Goal: Task Accomplishment & Management: Complete application form

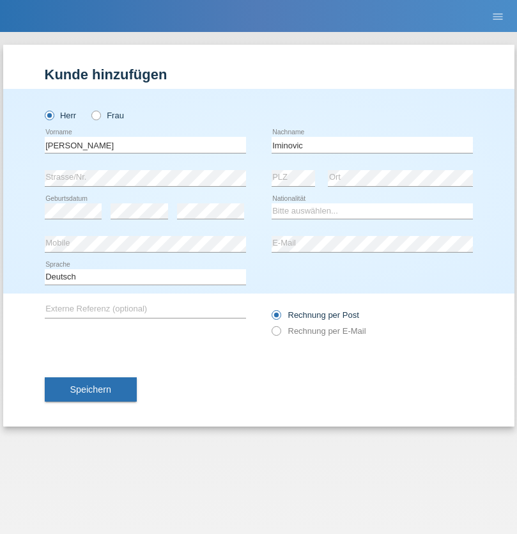
type input "Iminovic"
select select "RS"
select select "C"
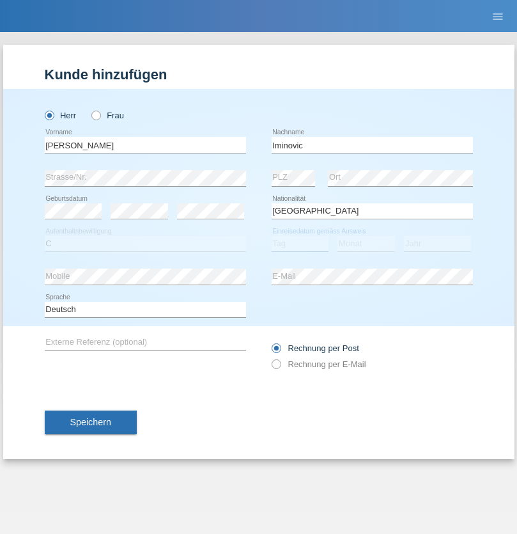
select select "08"
select select "1992"
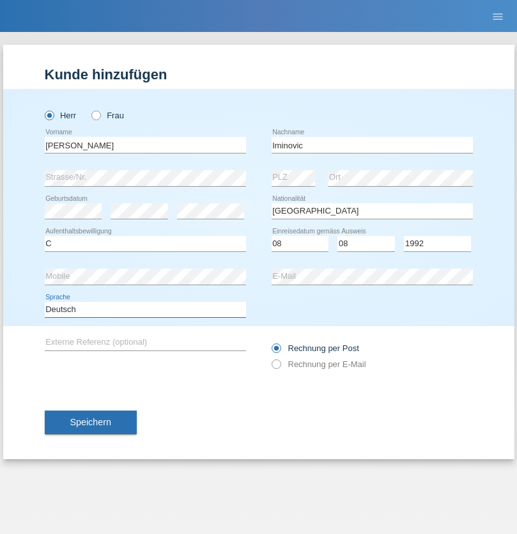
select select "en"
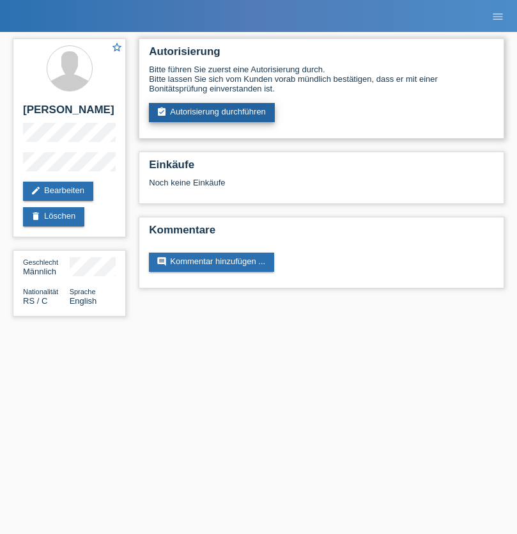
click at [212, 113] on link "assignment_turned_in Autorisierung durchführen" at bounding box center [212, 112] width 126 height 19
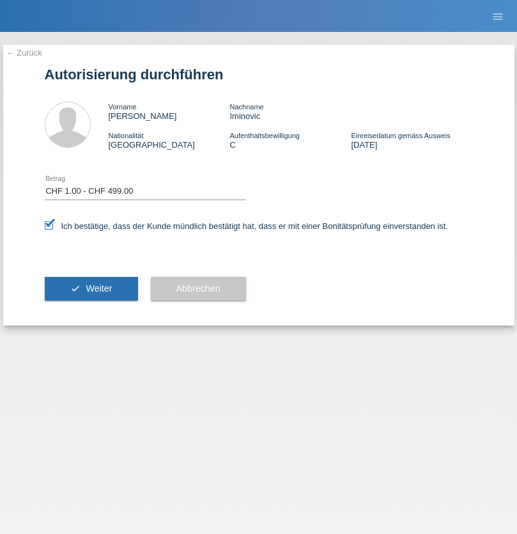
select select "1"
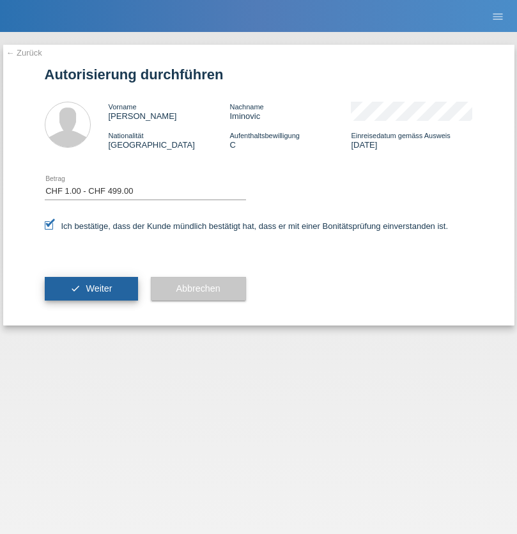
click at [91, 288] on span "Weiter" at bounding box center [99, 288] width 26 height 10
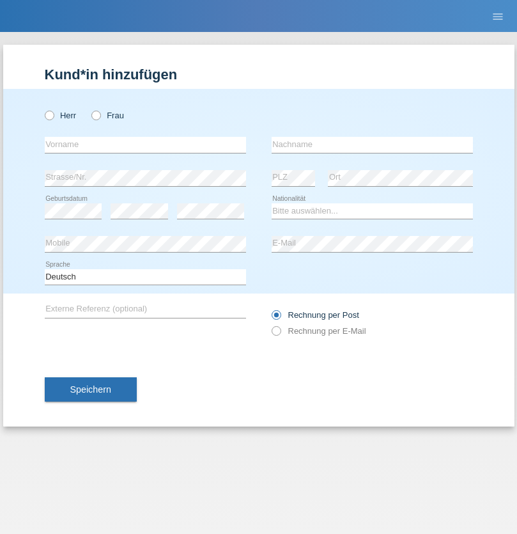
radio input "true"
click at [145, 145] on input "text" at bounding box center [145, 145] width 201 height 16
type input "Thammachat"
click at [372, 145] on input "text" at bounding box center [372, 145] width 201 height 16
type input "Kaewphoung"
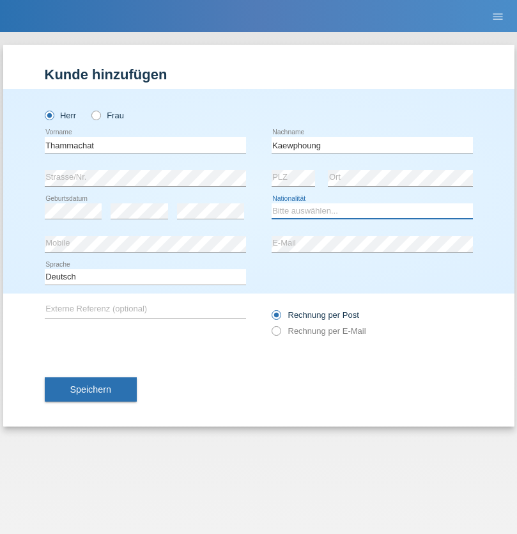
select select "TH"
select select "C"
select select "23"
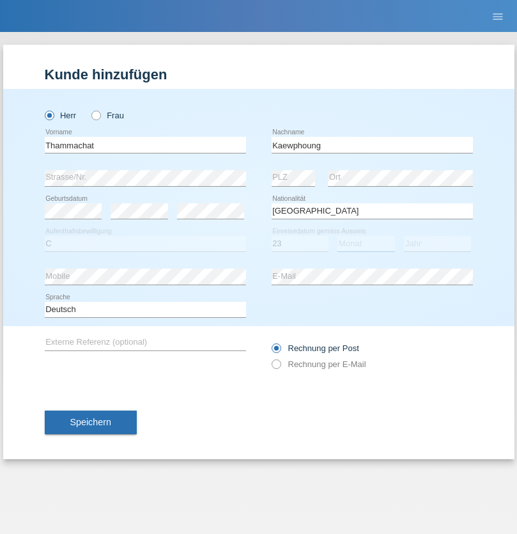
select select "12"
select select "2021"
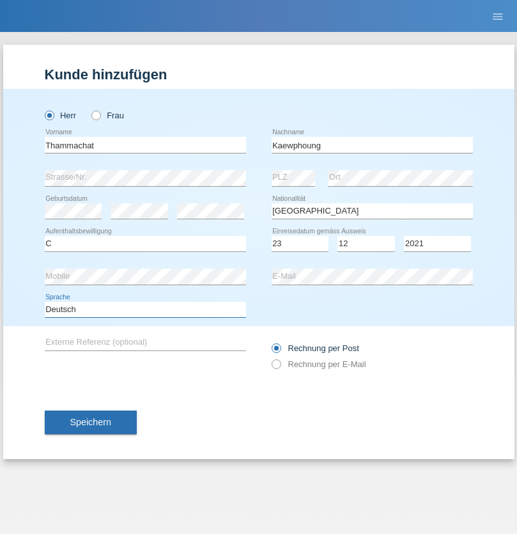
select select "en"
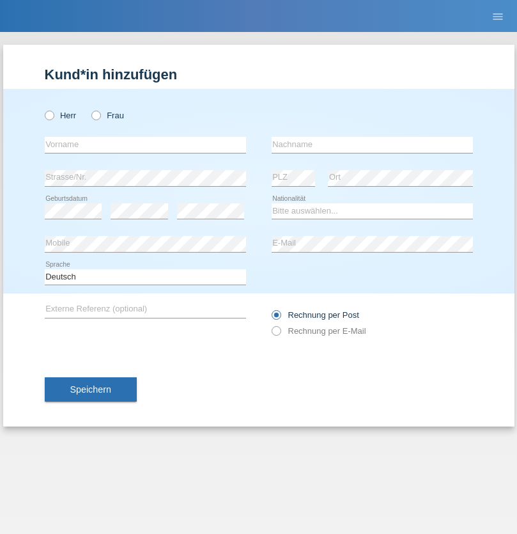
radio input "true"
click at [145, 145] on input "text" at bounding box center [145, 145] width 201 height 16
type input "Beatrice"
click at [372, 145] on input "text" at bounding box center [372, 145] width 201 height 16
type input "Zuberbühler"
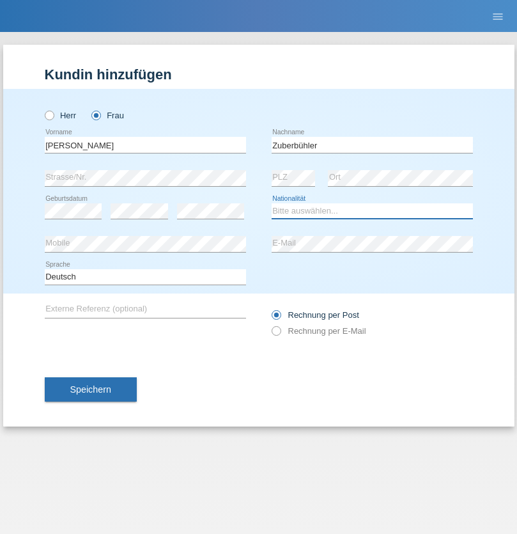
select select "CH"
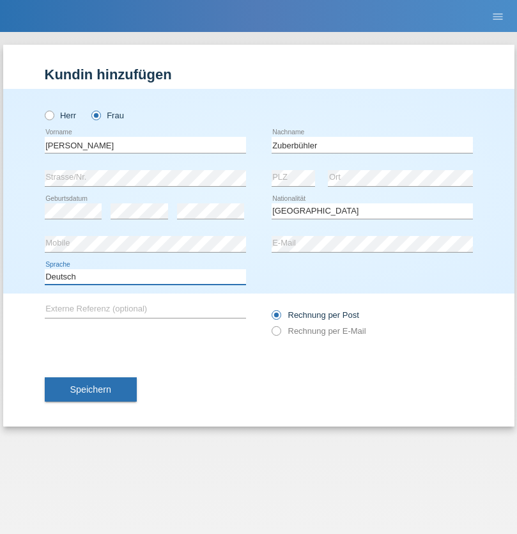
select select "en"
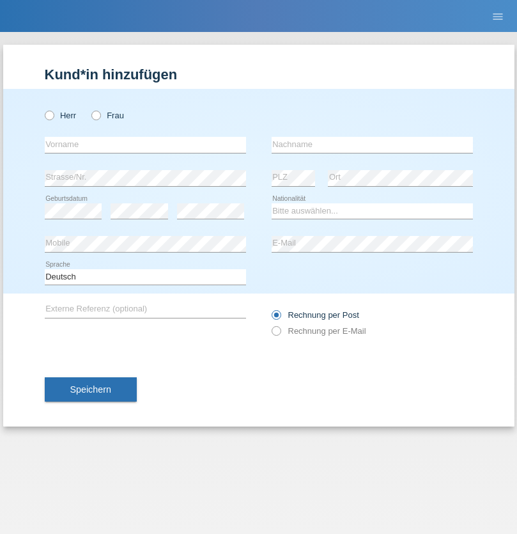
radio input "true"
click at [145, 145] on input "text" at bounding box center [145, 145] width 201 height 16
type input "Chiara Maria"
click at [372, 145] on input "text" at bounding box center [372, 145] width 201 height 16
type input "Recine"
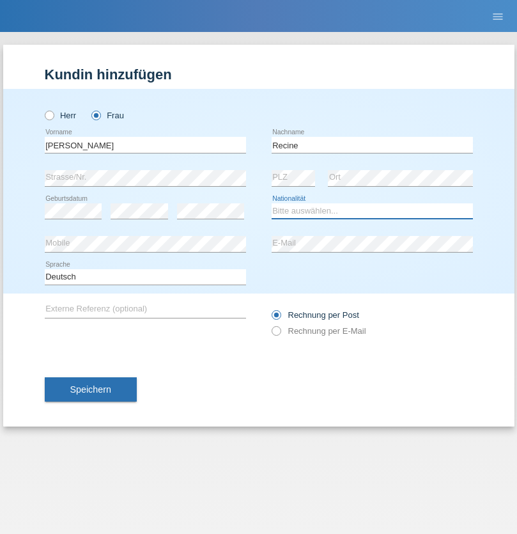
select select "CH"
radio input "true"
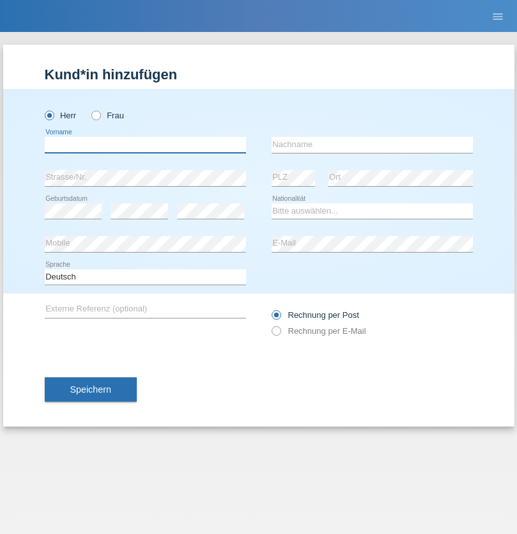
click at [145, 145] on input "text" at bounding box center [145, 145] width 201 height 16
type input "Christof"
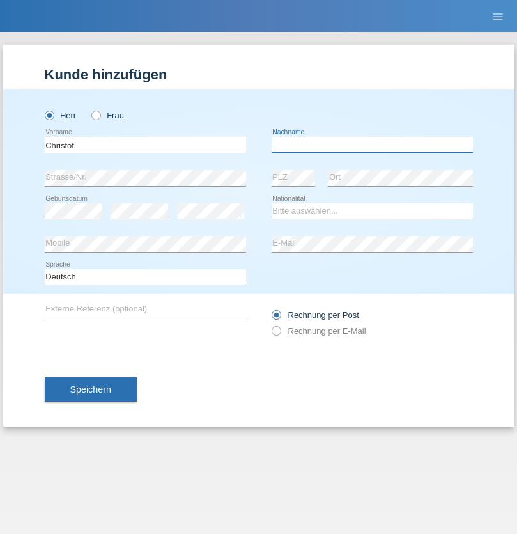
click at [372, 145] on input "text" at bounding box center [372, 145] width 201 height 16
type input "[PERSON_NAME]"
select select "CH"
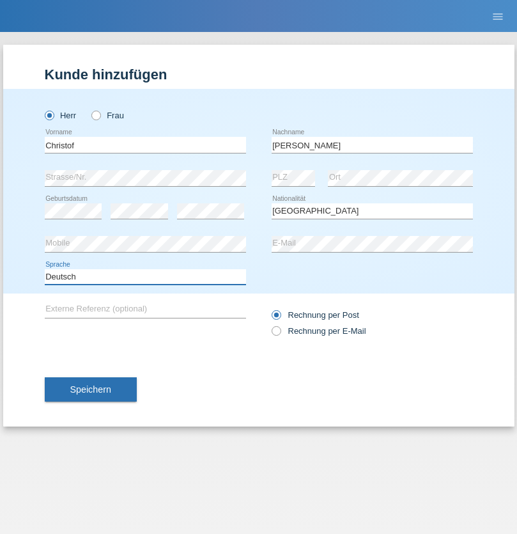
select select "en"
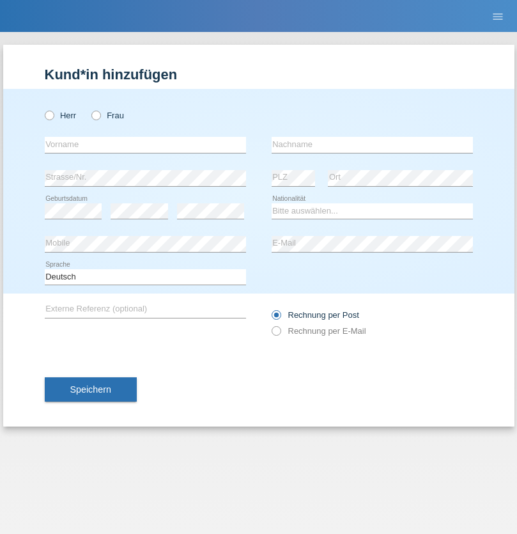
radio input "true"
click at [145, 145] on input "text" at bounding box center [145, 145] width 201 height 16
type input "Qashqo"
click at [372, 145] on input "text" at bounding box center [372, 145] width 201 height 16
type input "hassan"
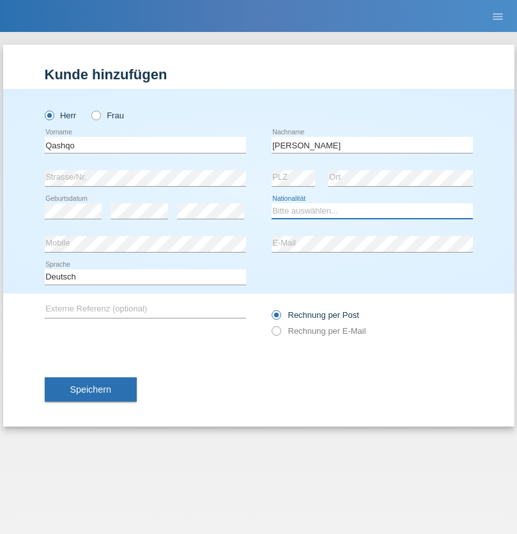
select select "CH"
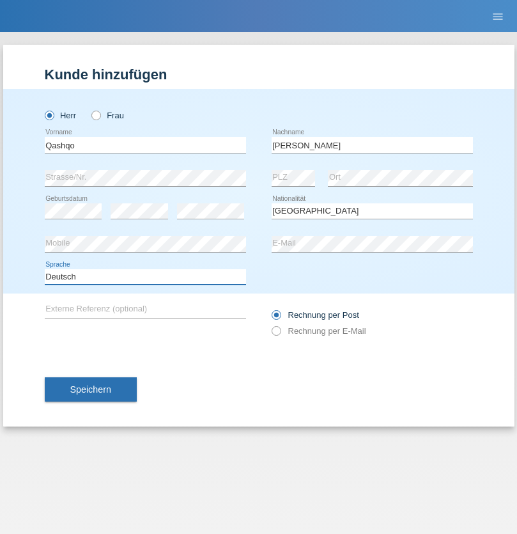
select select "en"
